Goal: Register for event/course

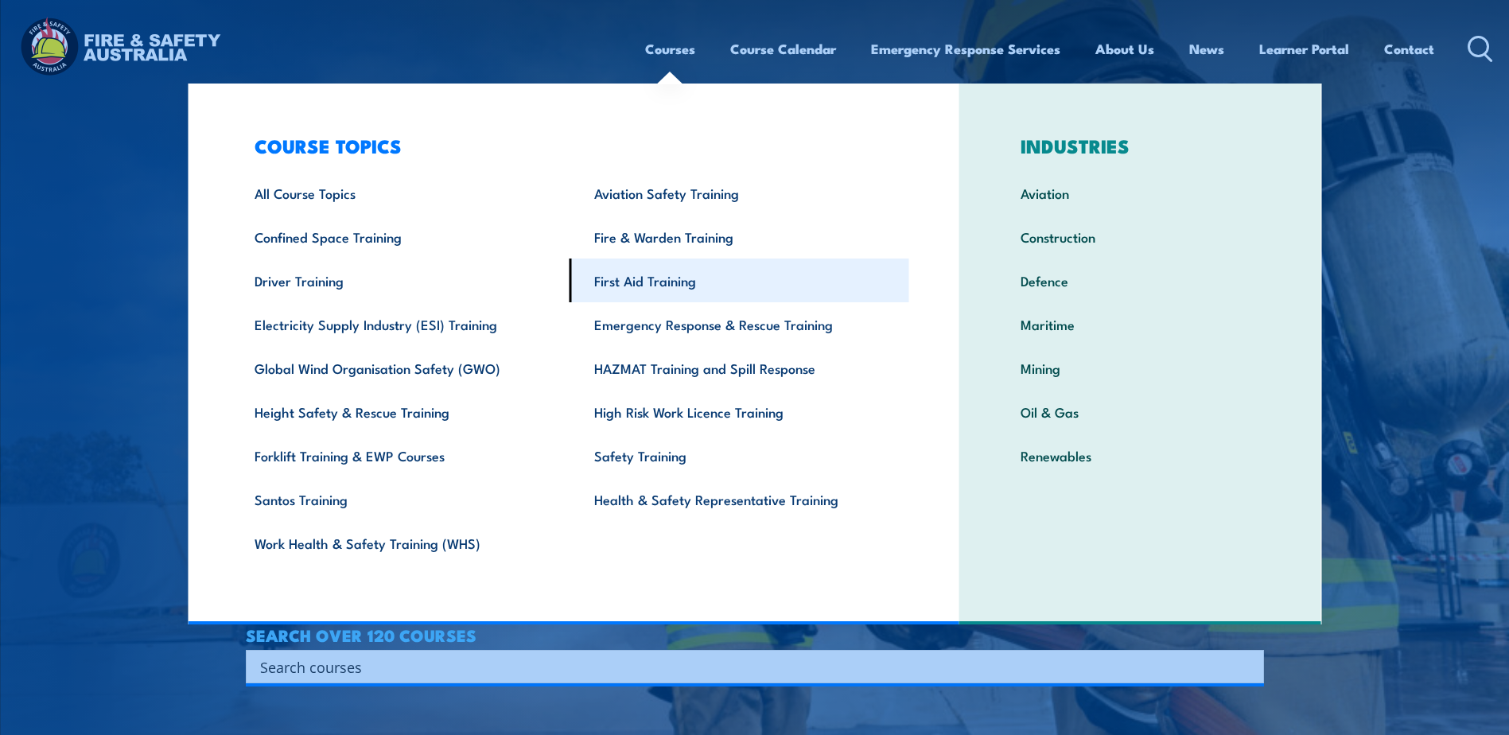
click at [647, 289] on link "First Aid Training" at bounding box center [740, 281] width 340 height 44
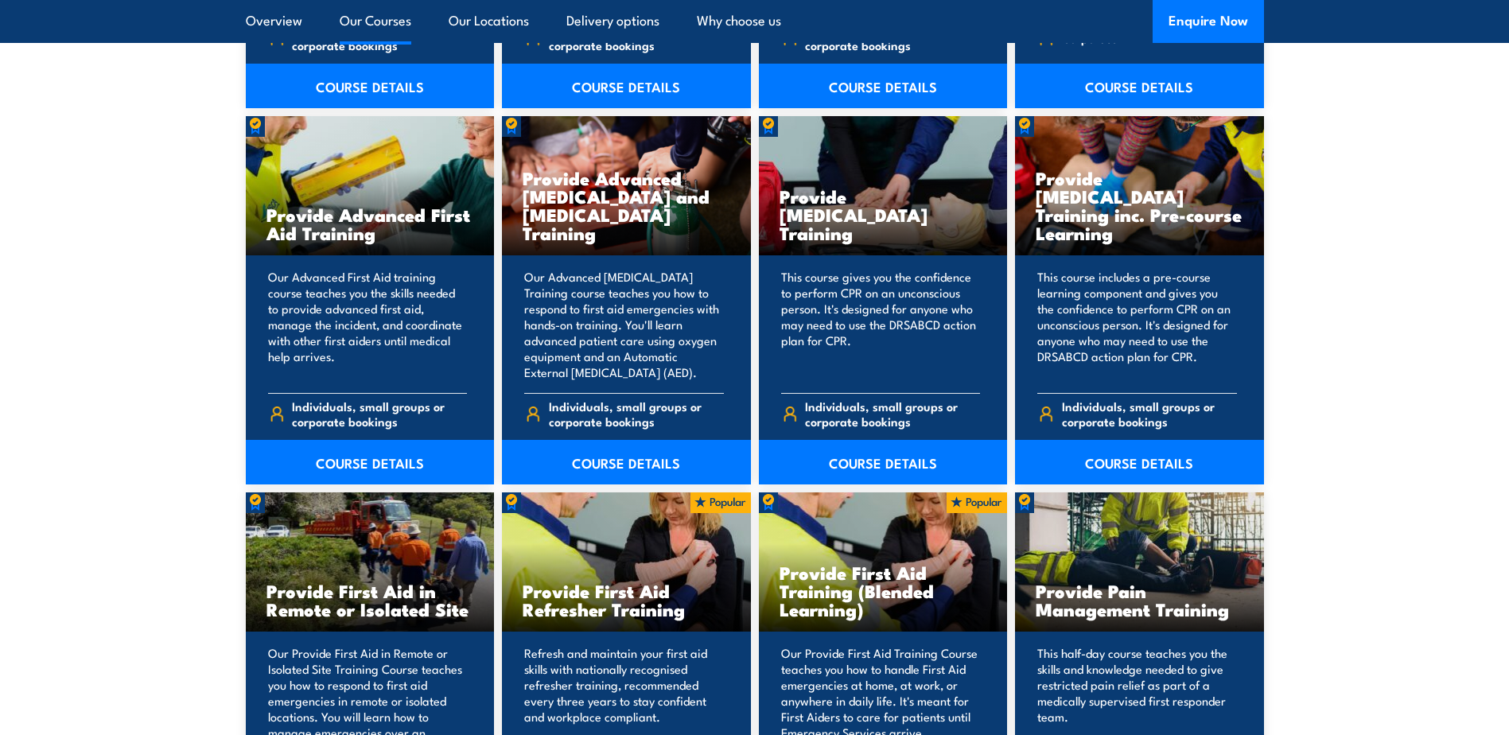
scroll to position [2307, 0]
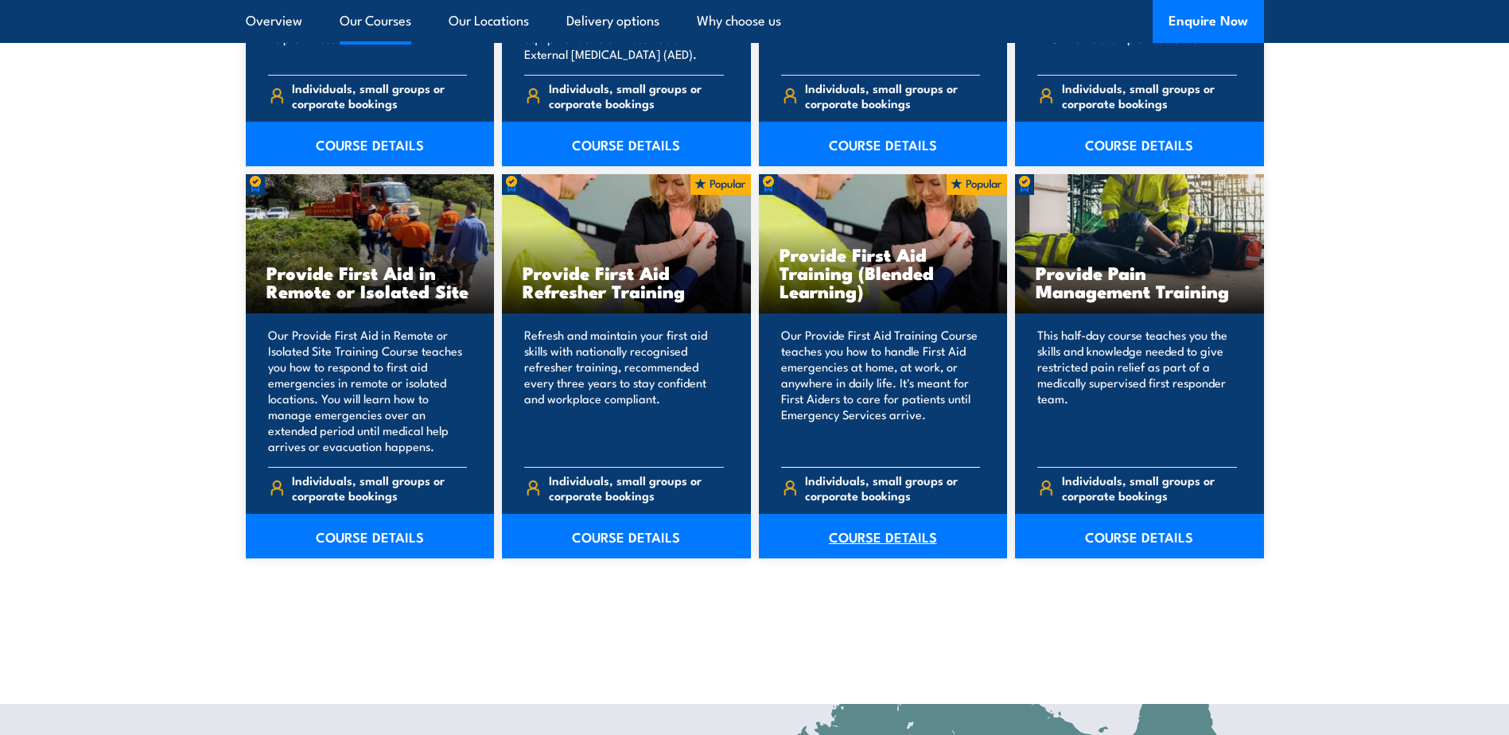
click at [868, 532] on link "COURSE DETAILS" at bounding box center [883, 536] width 249 height 45
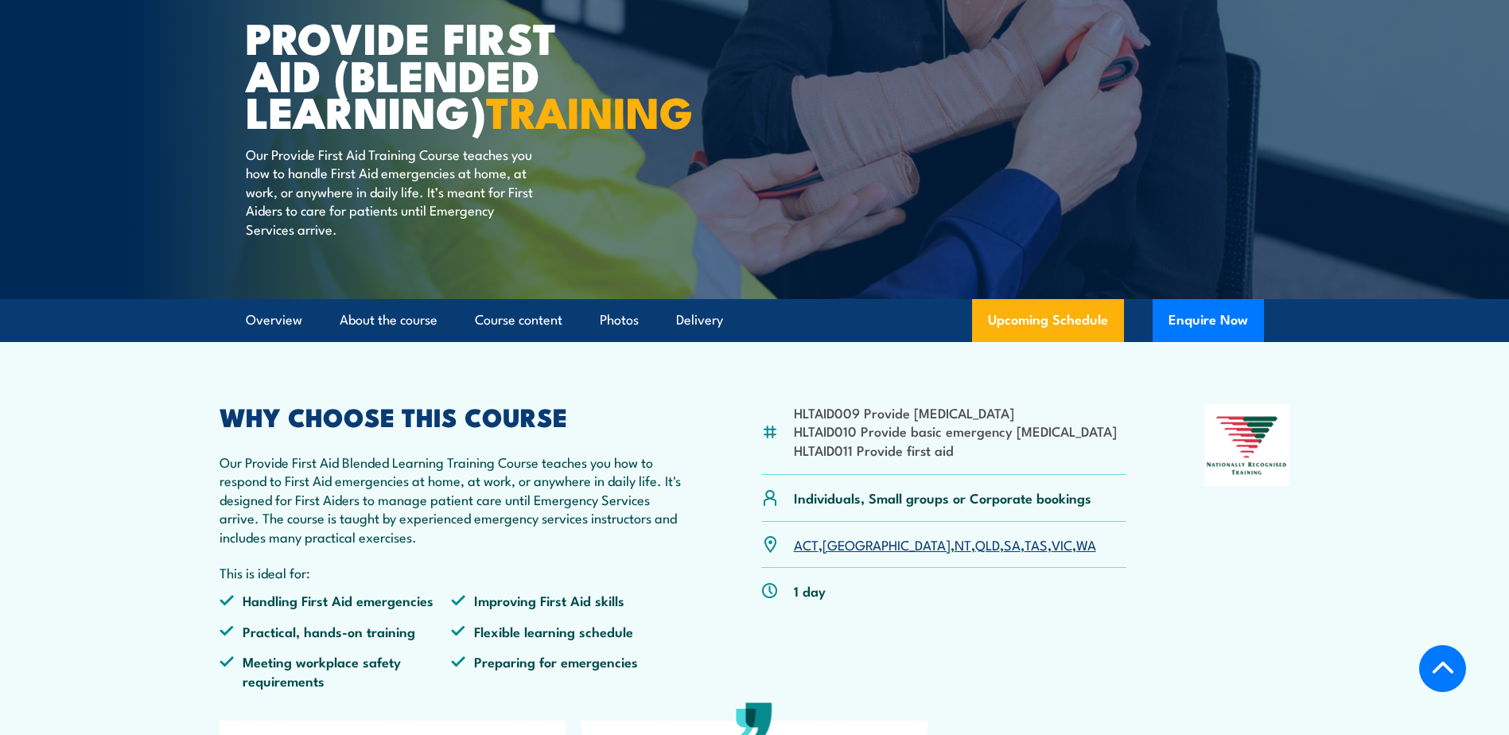
scroll to position [318, 0]
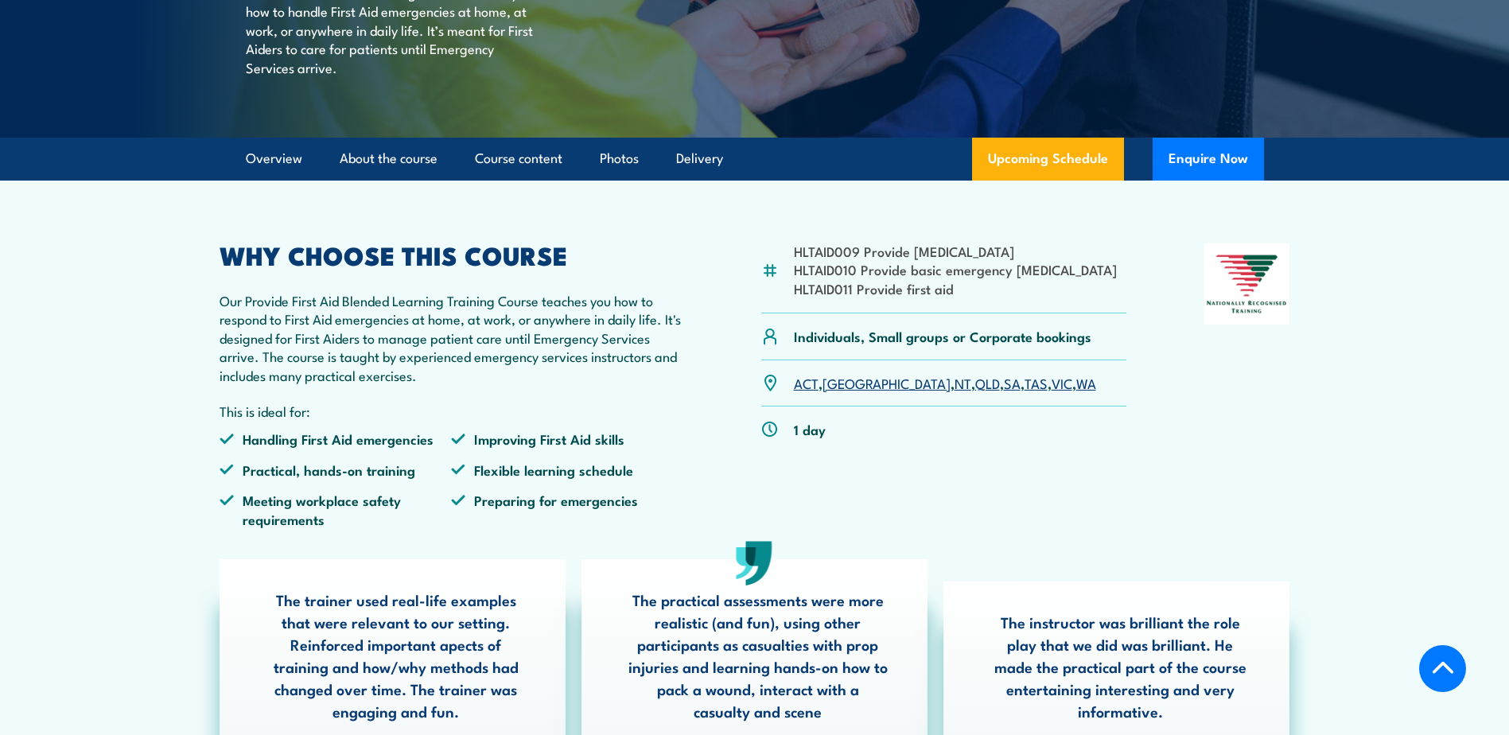
click at [975, 392] on link "QLD" at bounding box center [987, 382] width 25 height 19
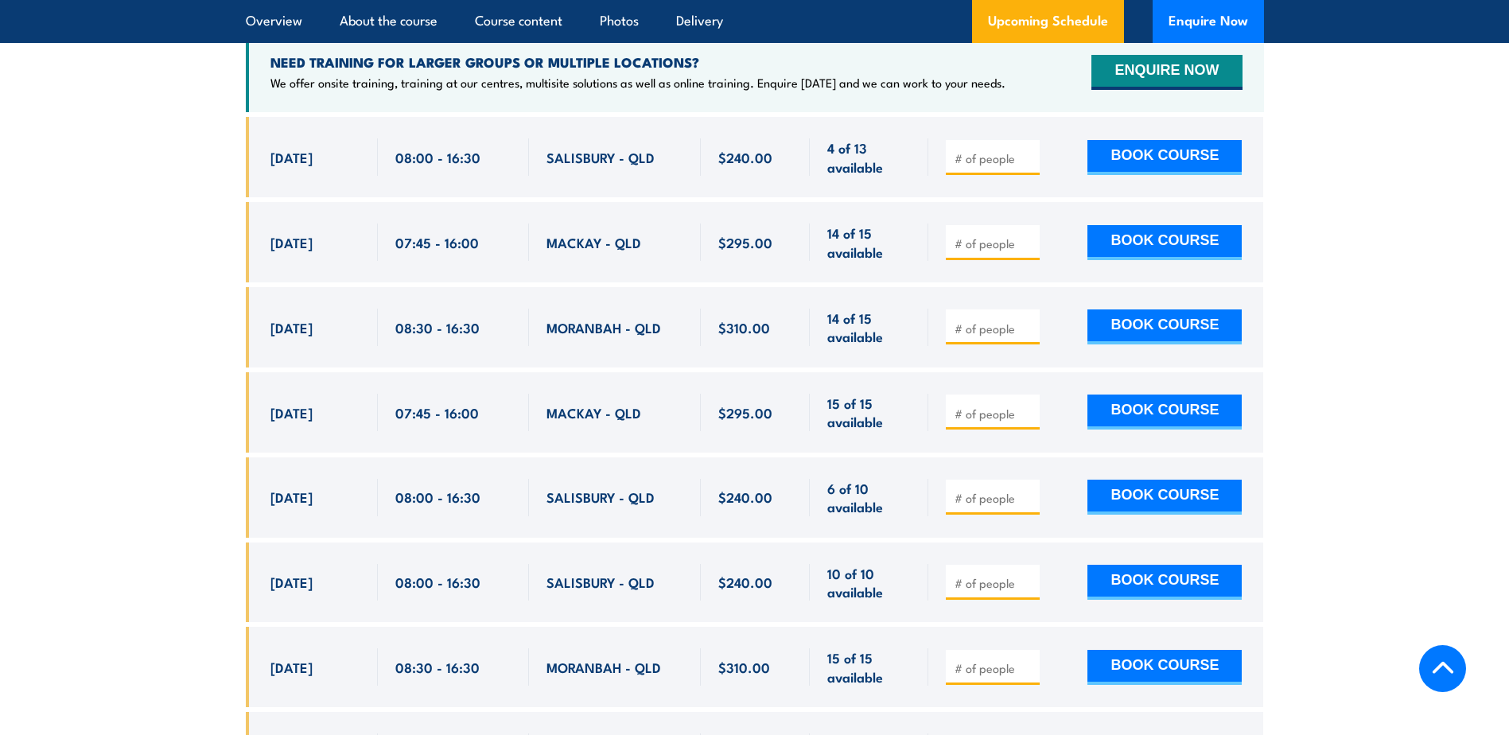
scroll to position [3232, 0]
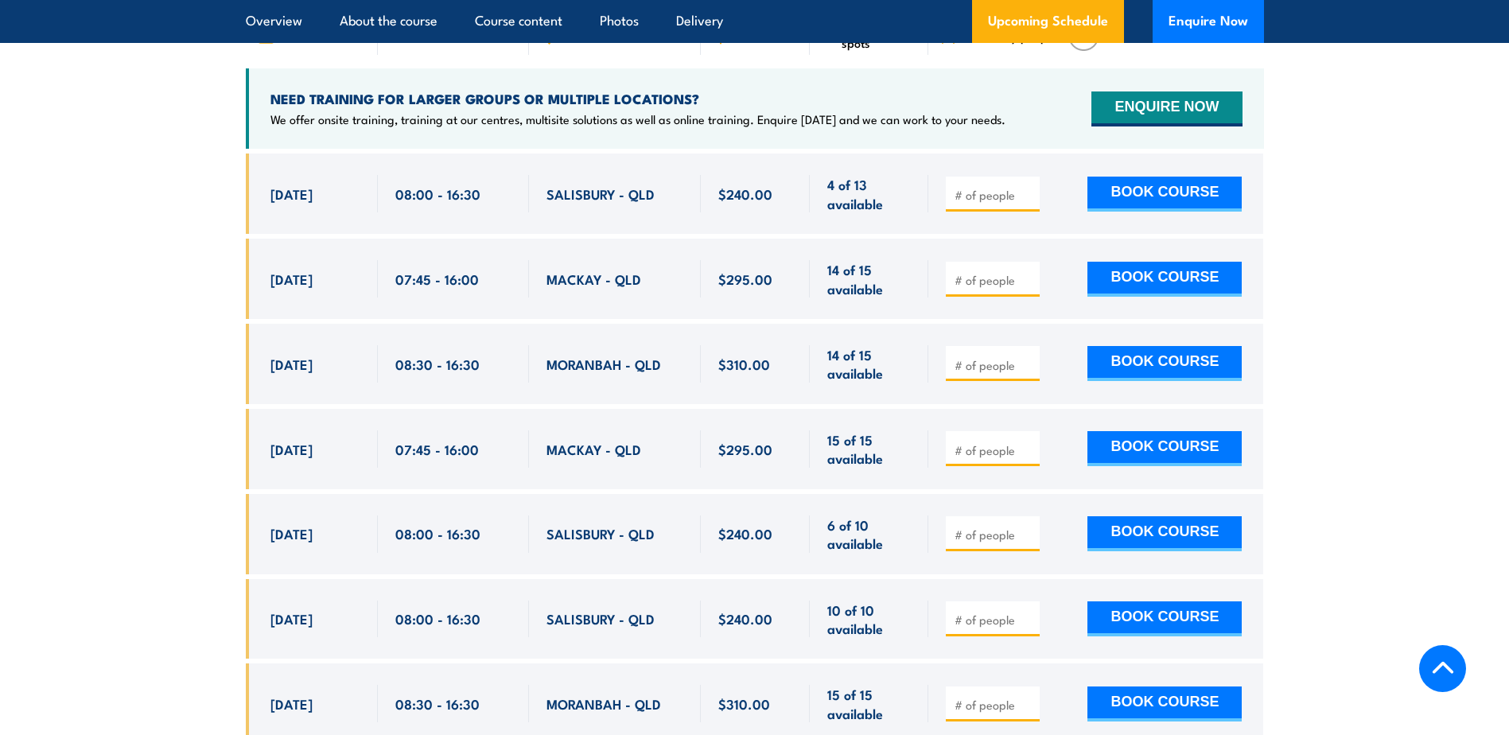
drag, startPoint x: 268, startPoint y: 551, endPoint x: 360, endPoint y: 549, distance: 92.3
click at [360, 549] on div "[DATE] 08:00 - 08:00" at bounding box center [312, 534] width 132 height 80
copy span "[DATE]"
drag, startPoint x: 269, startPoint y: 634, endPoint x: 351, endPoint y: 630, distance: 82.0
click at [351, 630] on div "[DATE] 08:00 - 08:00" at bounding box center [312, 619] width 132 height 80
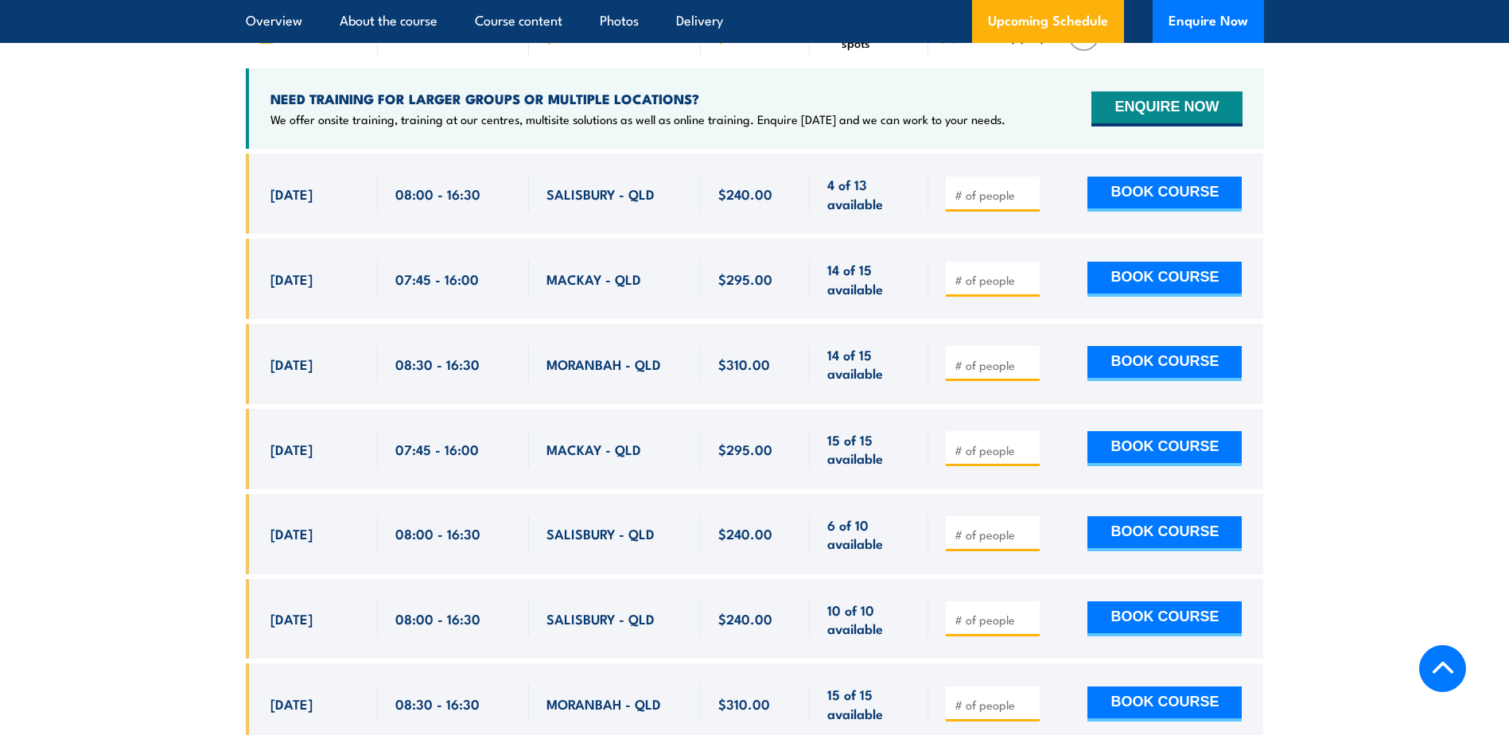
copy span "[DATE]"
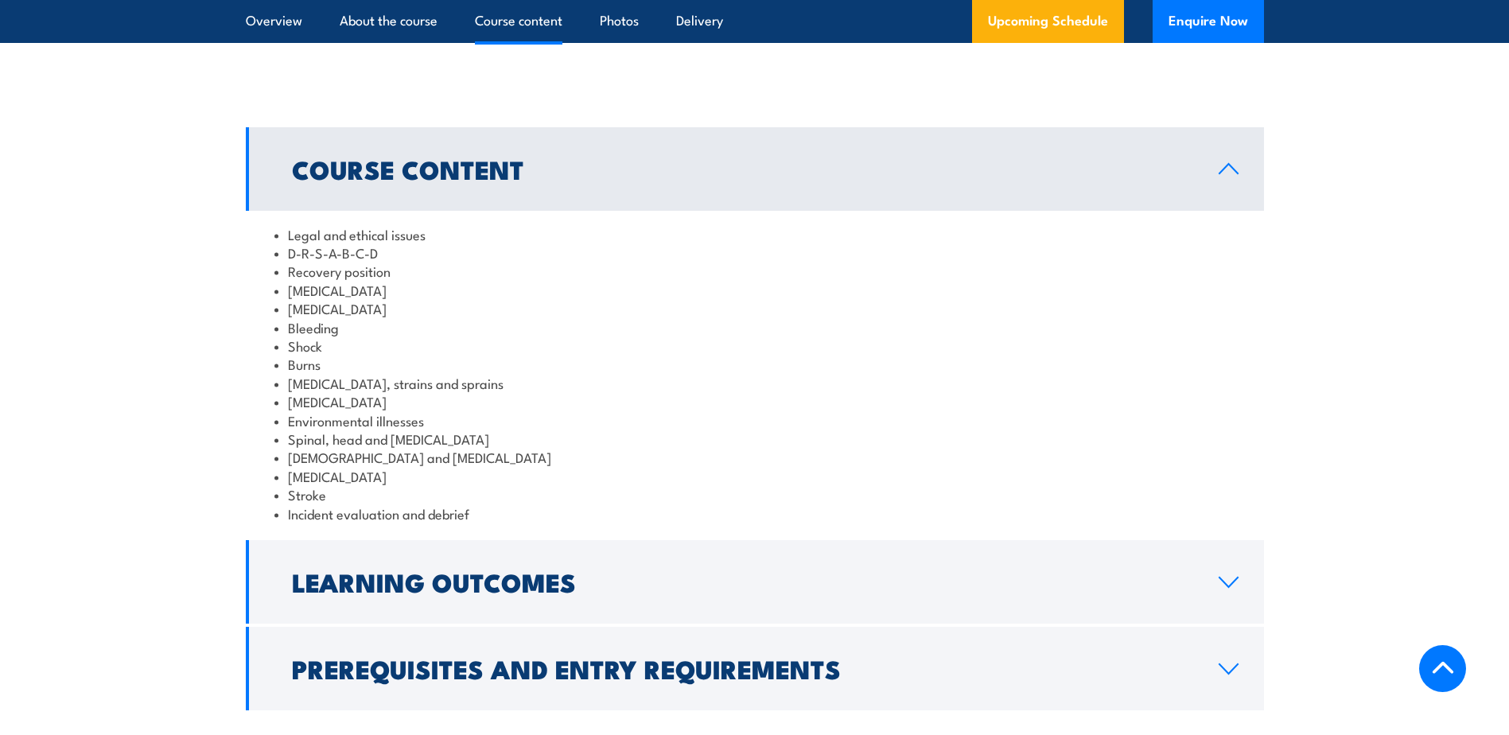
scroll to position [1830, 0]
